Goal: Task Accomplishment & Management: Complete application form

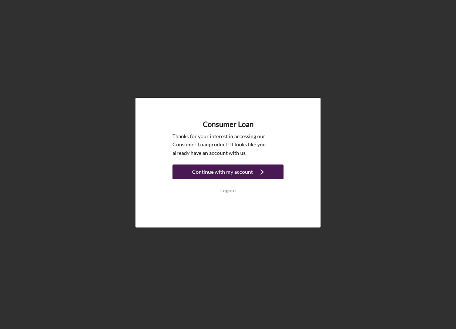
click at [192, 170] on button "Continue with my account Icon/Navigate" at bounding box center [227, 171] width 111 height 15
